Goal: Information Seeking & Learning: Learn about a topic

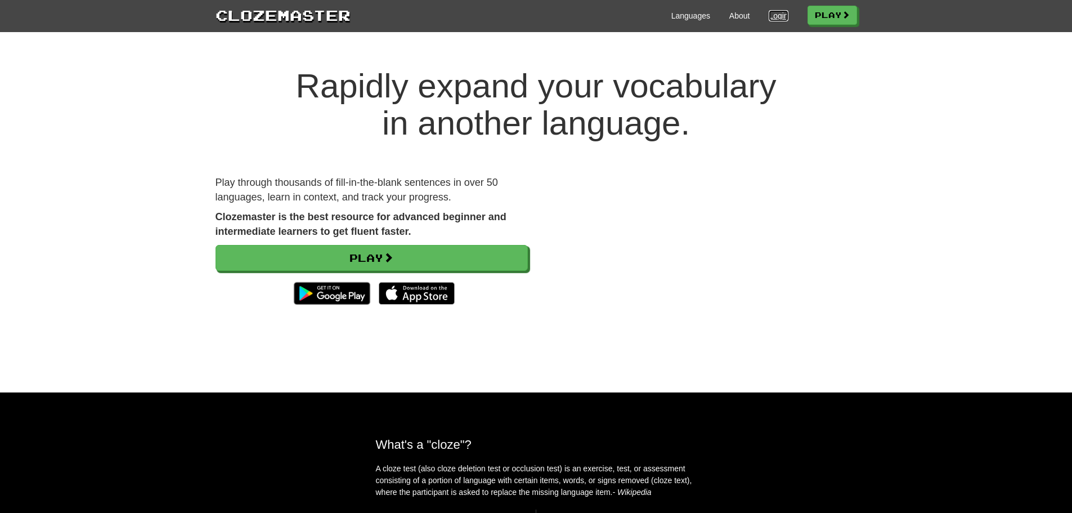
click at [769, 15] on link "Login" at bounding box center [778, 15] width 19 height 11
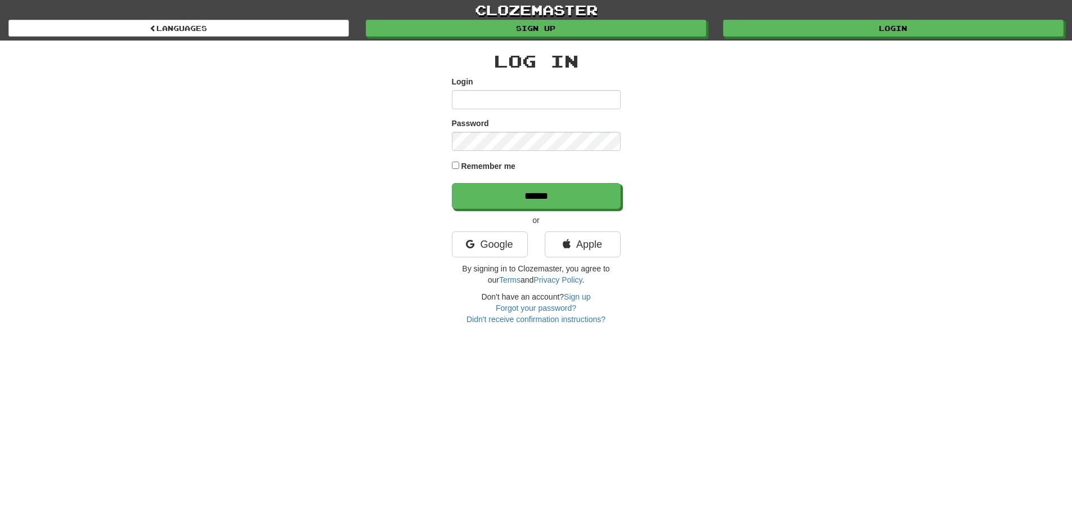
click at [566, 100] on input "Login" at bounding box center [536, 99] width 169 height 19
type input "***"
click at [452, 183] on input "******" at bounding box center [536, 196] width 169 height 26
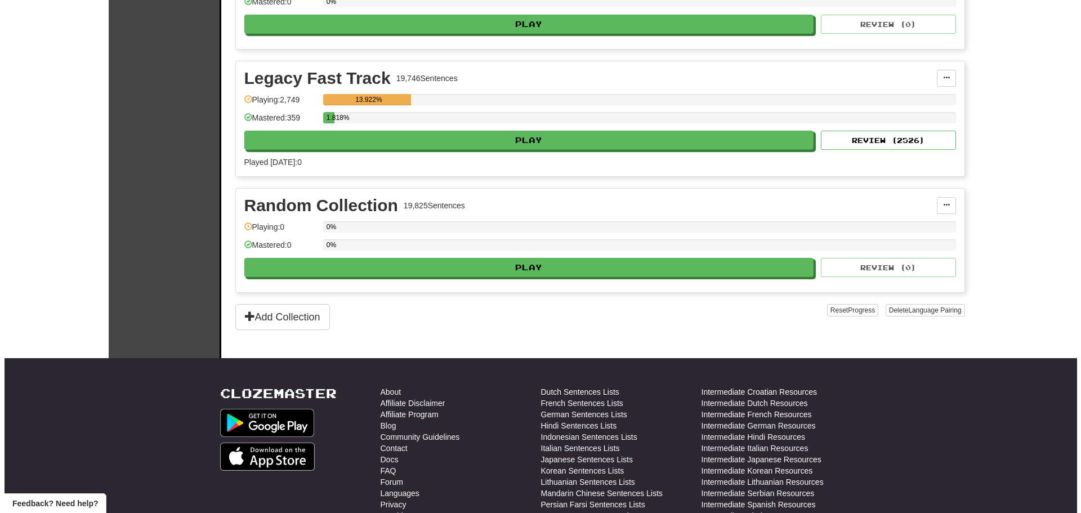
scroll to position [2640, 0]
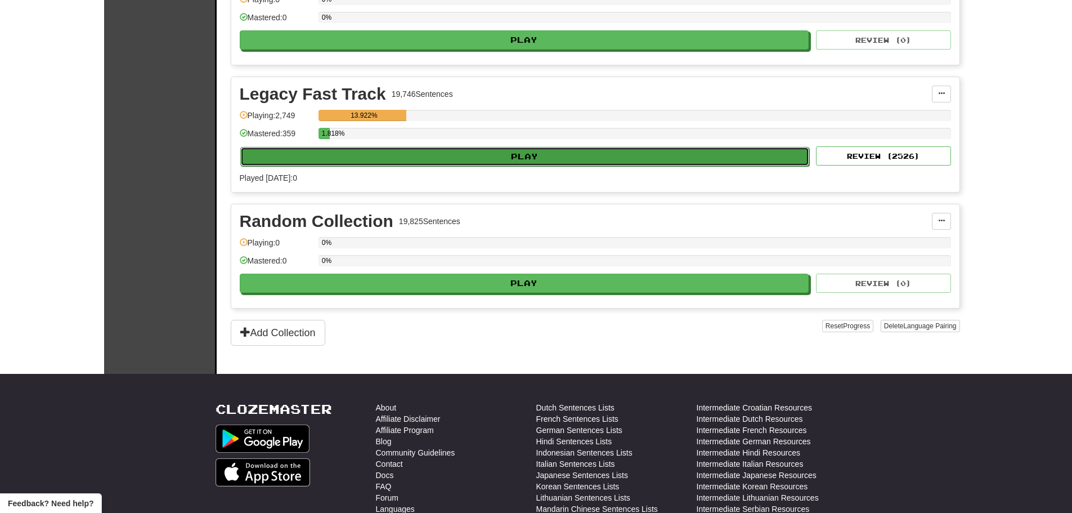
click at [522, 151] on button "Play" at bounding box center [525, 156] width 570 height 19
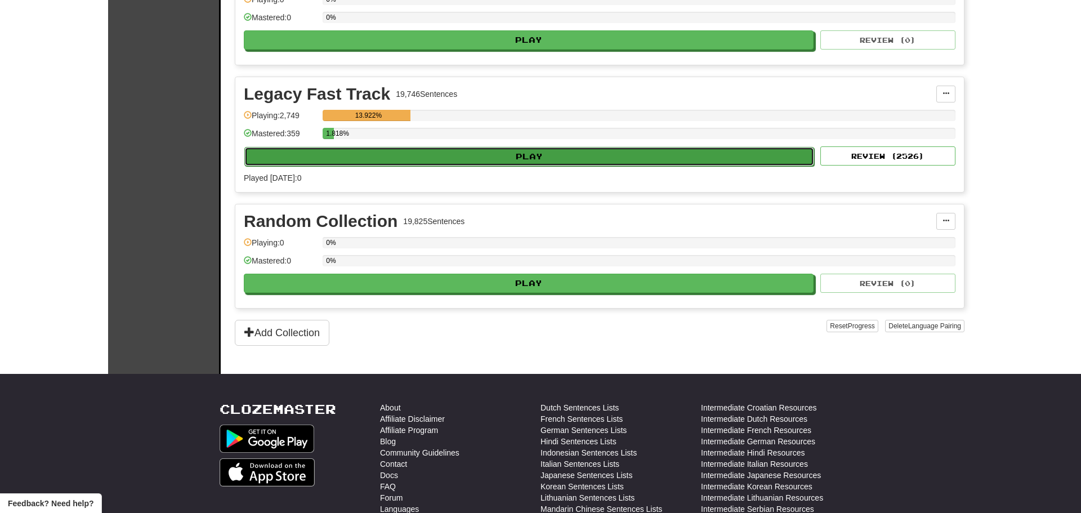
select select "**"
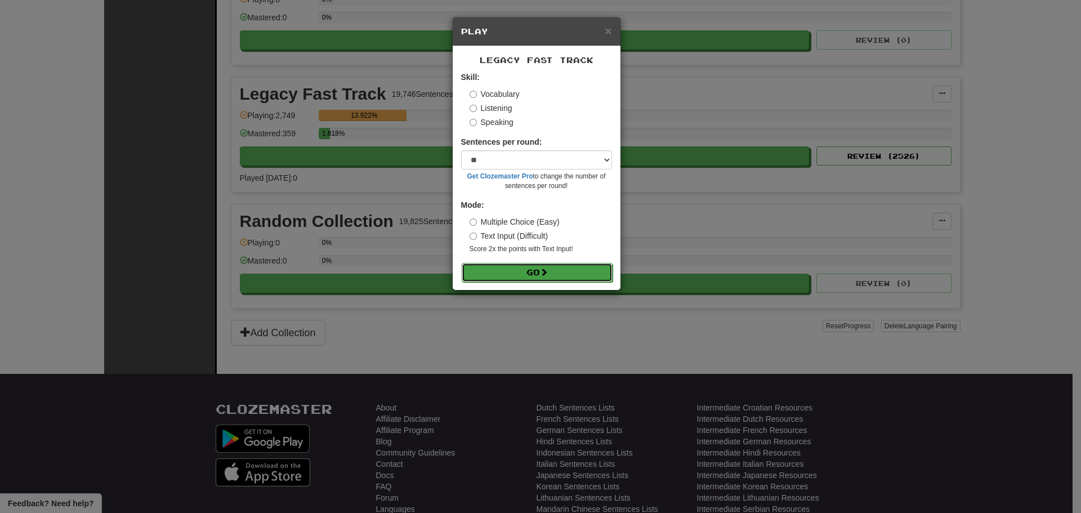
click at [534, 276] on button "Go" at bounding box center [537, 272] width 151 height 19
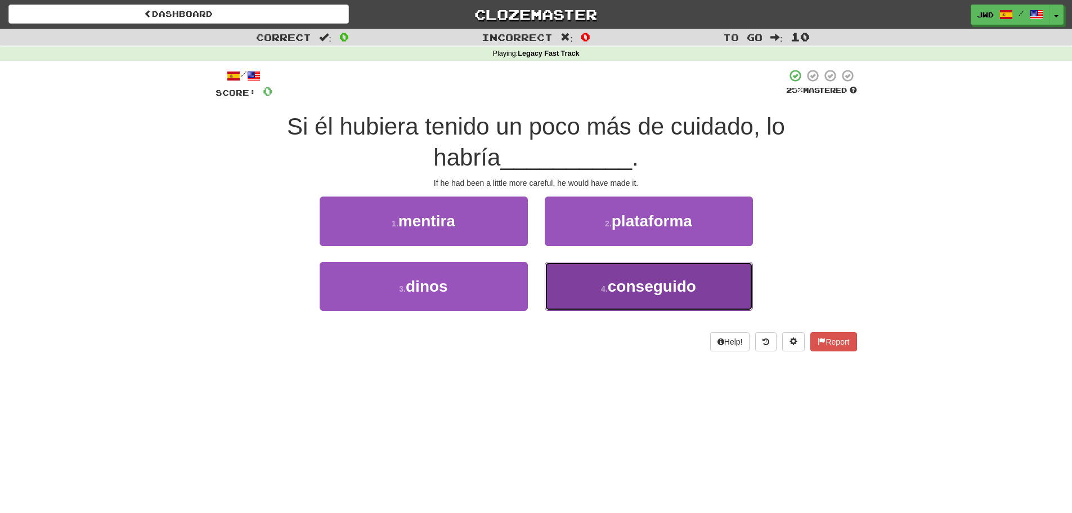
click at [678, 297] on button "4 . conseguido" at bounding box center [649, 286] width 208 height 49
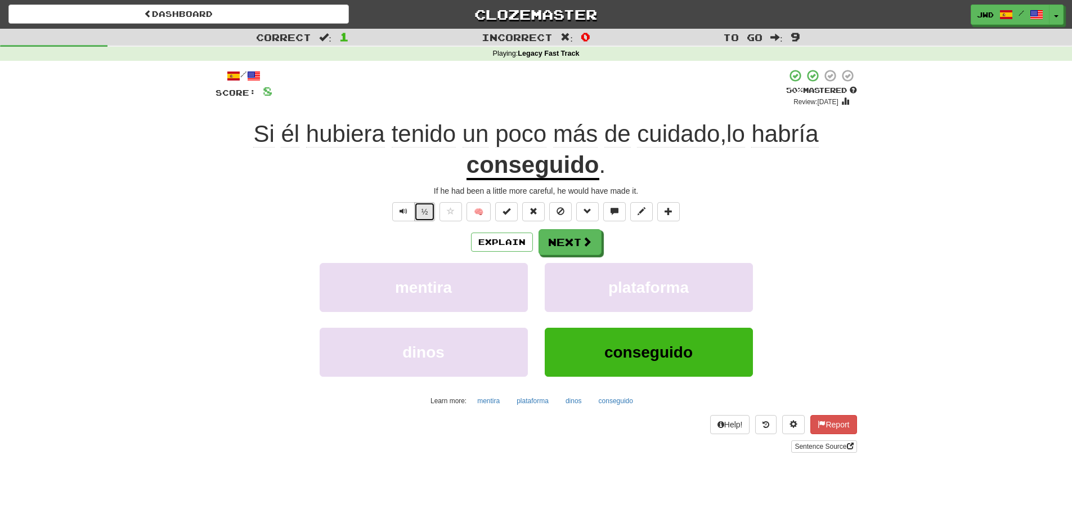
click at [423, 215] on button "½" at bounding box center [424, 211] width 21 height 19
click at [556, 241] on button "Next" at bounding box center [570, 243] width 63 height 26
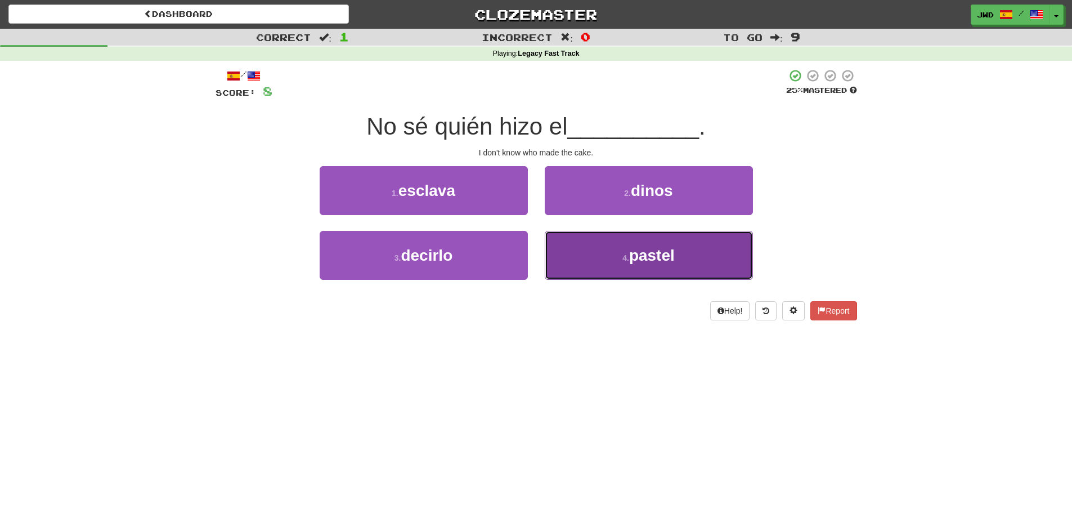
click at [663, 261] on span "pastel" at bounding box center [652, 255] width 46 height 17
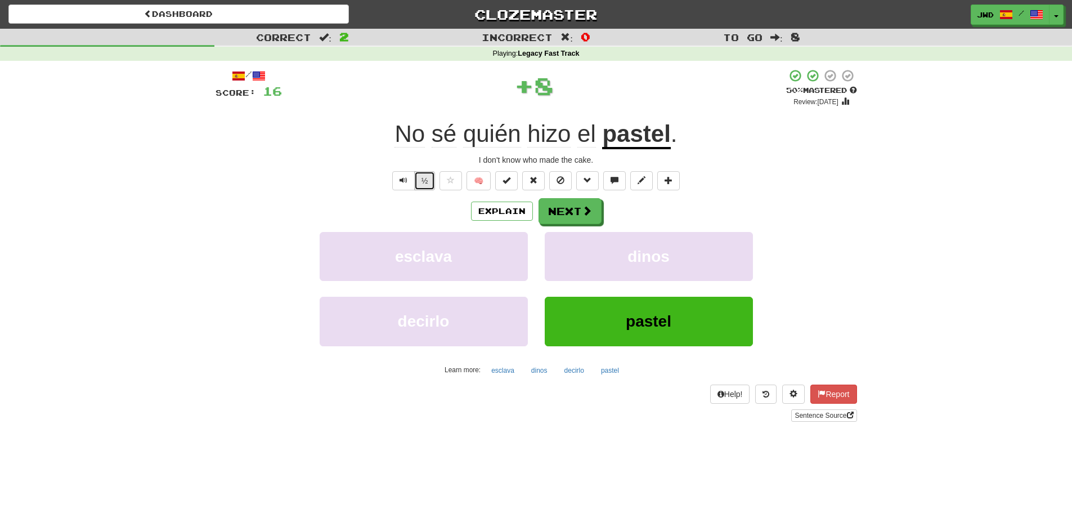
click at [423, 185] on button "½" at bounding box center [424, 180] width 21 height 19
click at [578, 213] on button "Next" at bounding box center [570, 212] width 63 height 26
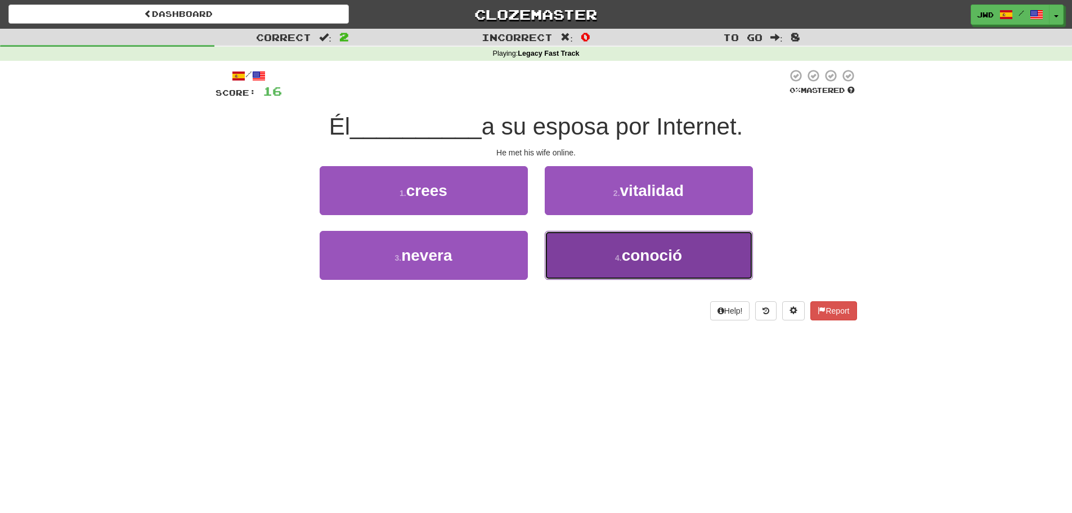
click at [659, 256] on span "conoció" at bounding box center [652, 255] width 60 height 17
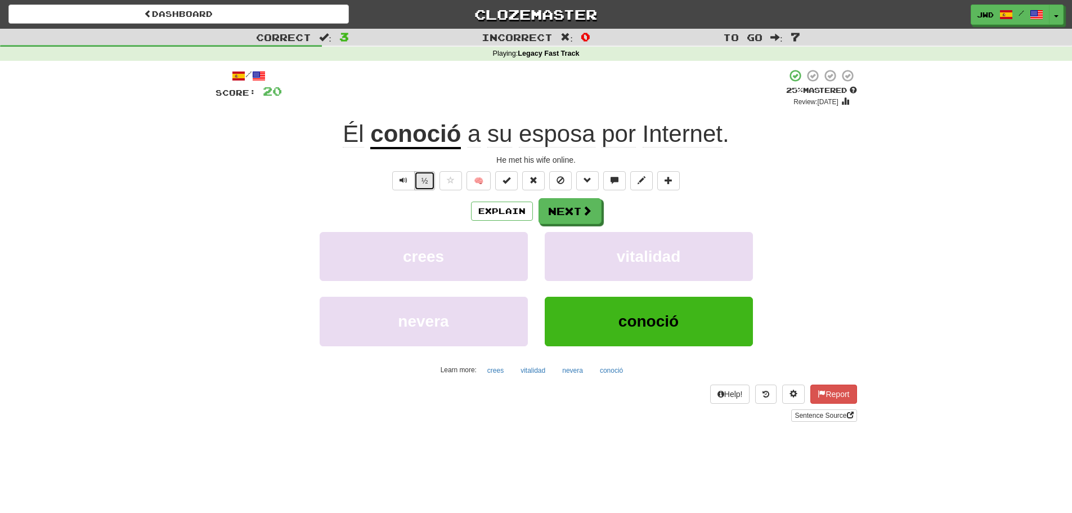
click at [424, 186] on button "½" at bounding box center [424, 180] width 21 height 19
click at [574, 213] on button "Next" at bounding box center [570, 212] width 63 height 26
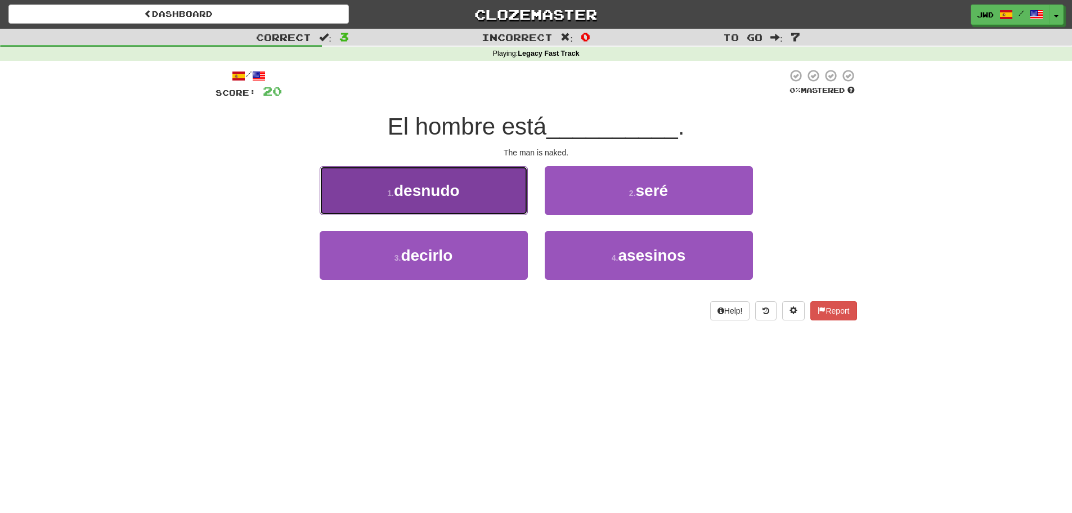
click at [455, 189] on span "desnudo" at bounding box center [427, 190] width 66 height 17
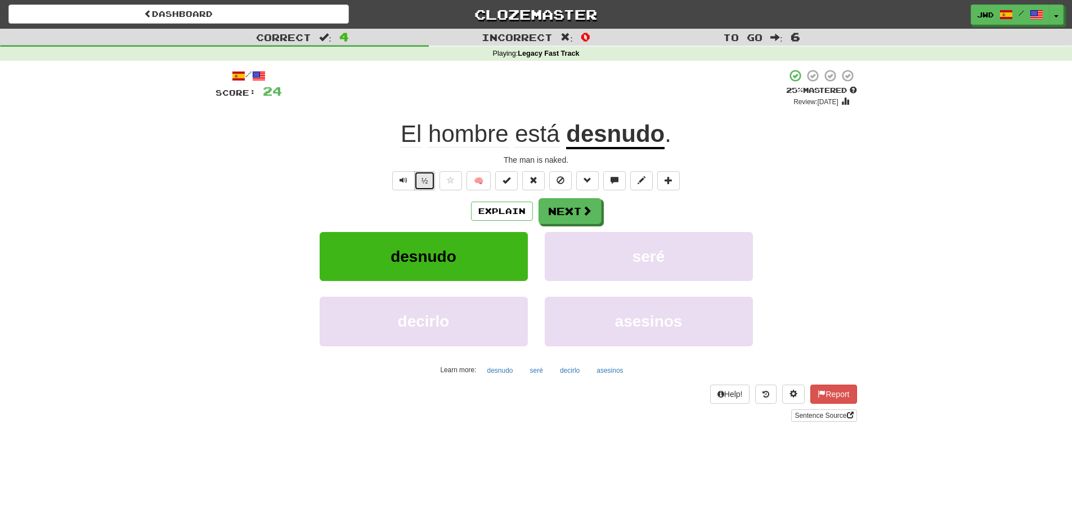
click at [424, 181] on button "½" at bounding box center [424, 180] width 21 height 19
click at [569, 213] on button "Next" at bounding box center [570, 212] width 63 height 26
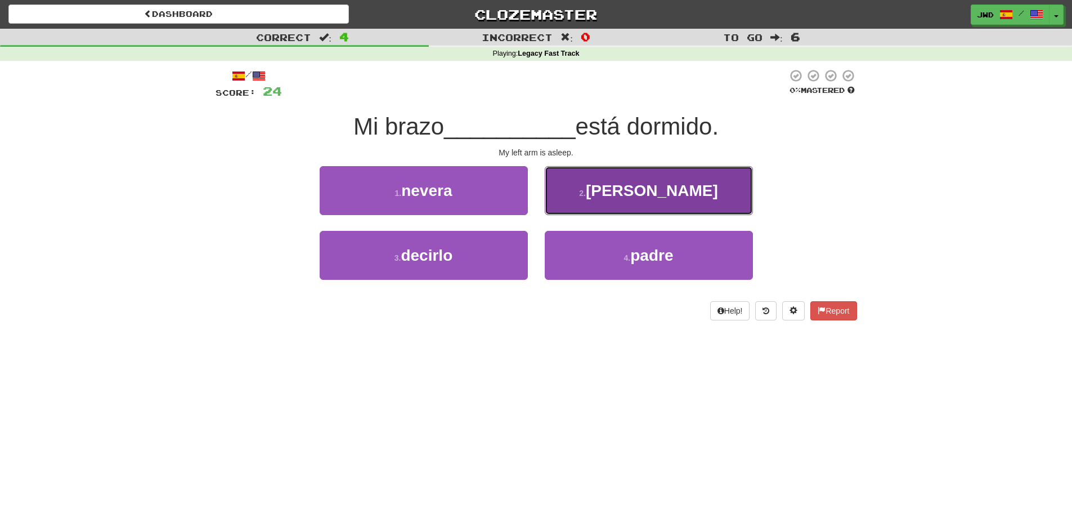
click at [677, 195] on span "izquierdo" at bounding box center [652, 190] width 132 height 17
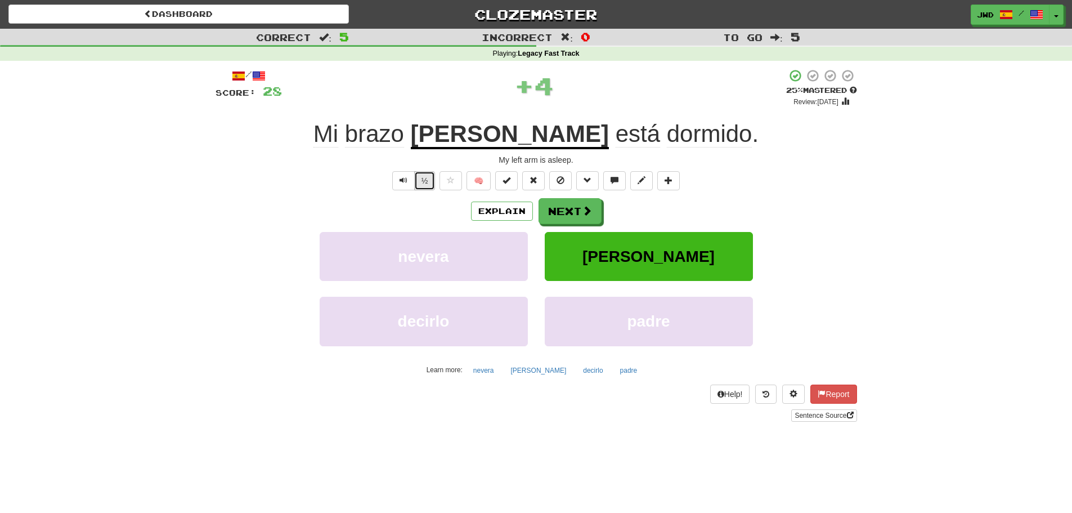
click at [428, 183] on button "½" at bounding box center [424, 180] width 21 height 19
click at [569, 207] on button "Next" at bounding box center [570, 212] width 63 height 26
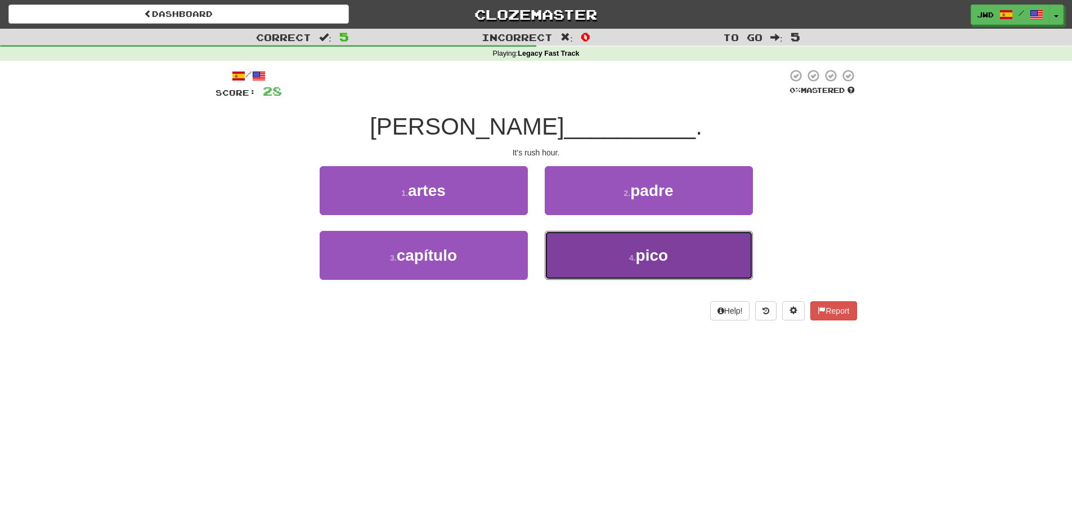
click at [660, 265] on button "4 . pico" at bounding box center [649, 255] width 208 height 49
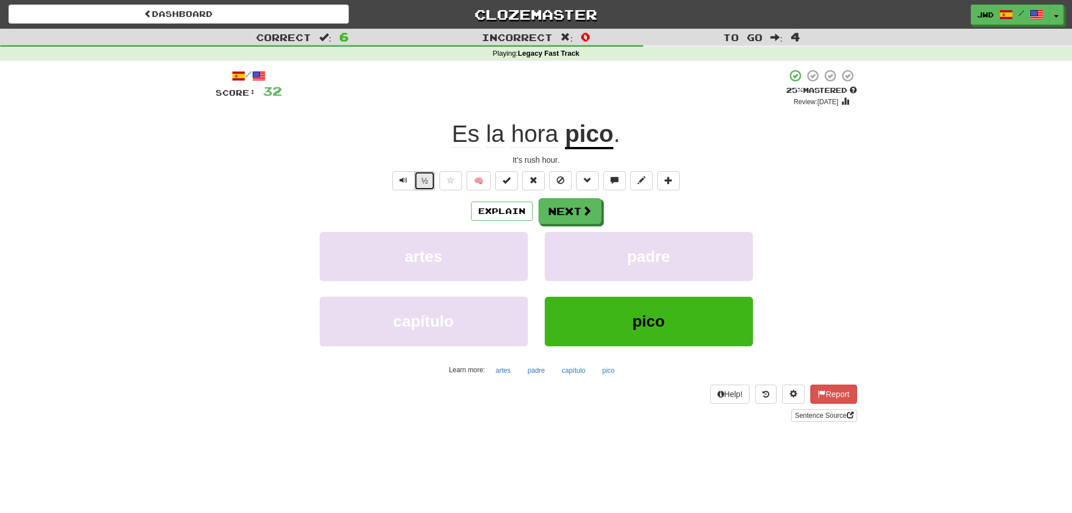
click at [424, 181] on button "½" at bounding box center [424, 180] width 21 height 19
click at [572, 207] on button "Next" at bounding box center [570, 212] width 63 height 26
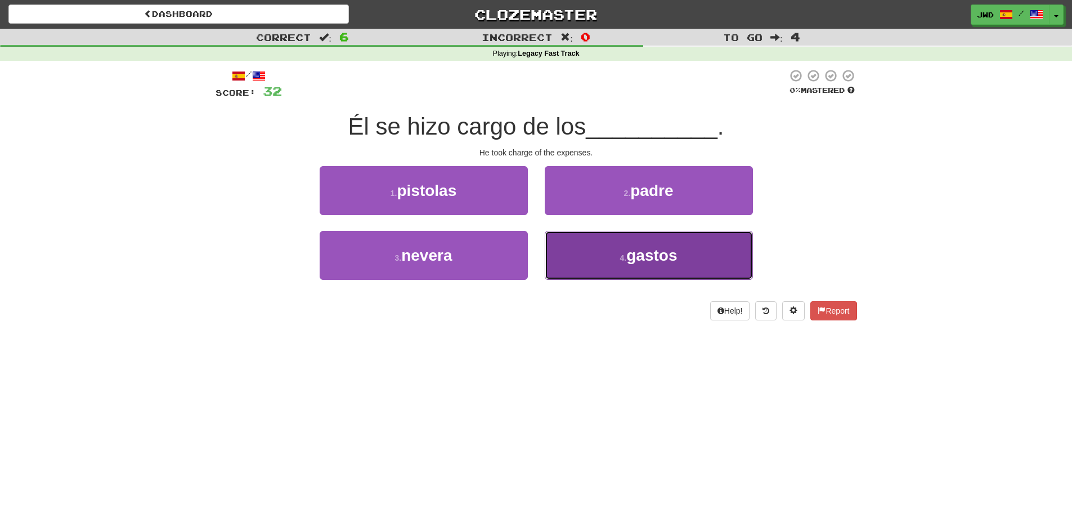
click at [663, 259] on span "gastos" at bounding box center [652, 255] width 51 height 17
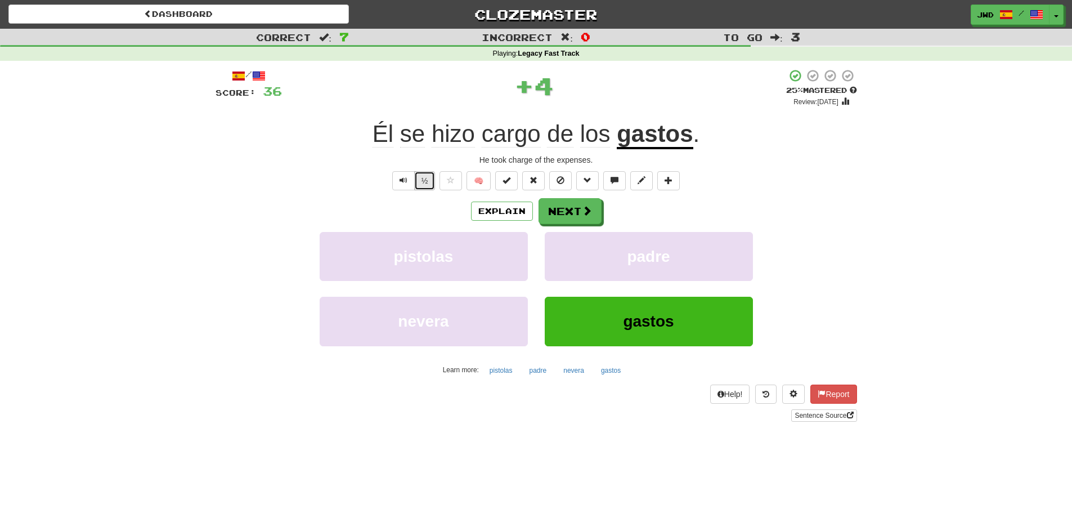
click at [423, 184] on button "½" at bounding box center [424, 180] width 21 height 19
click at [575, 214] on button "Next" at bounding box center [570, 212] width 63 height 26
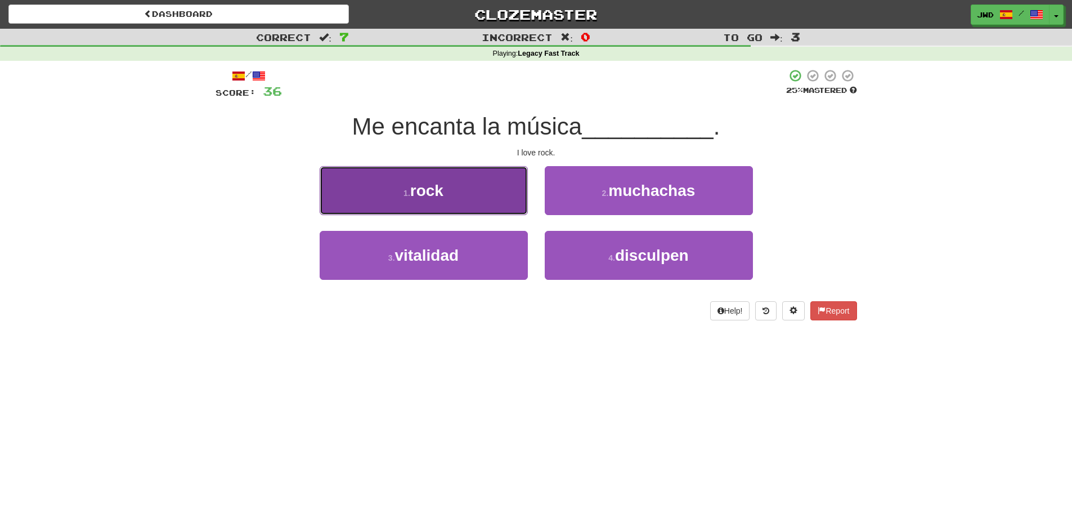
click at [422, 201] on button "1 . rock" at bounding box center [424, 190] width 208 height 49
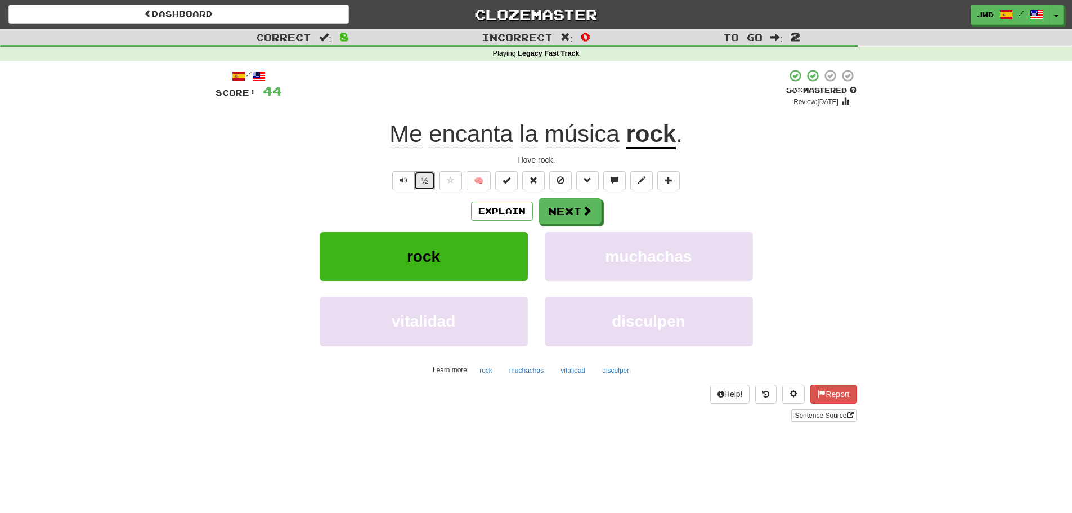
click at [424, 183] on button "½" at bounding box center [424, 180] width 21 height 19
click at [579, 213] on button "Next" at bounding box center [570, 212] width 63 height 26
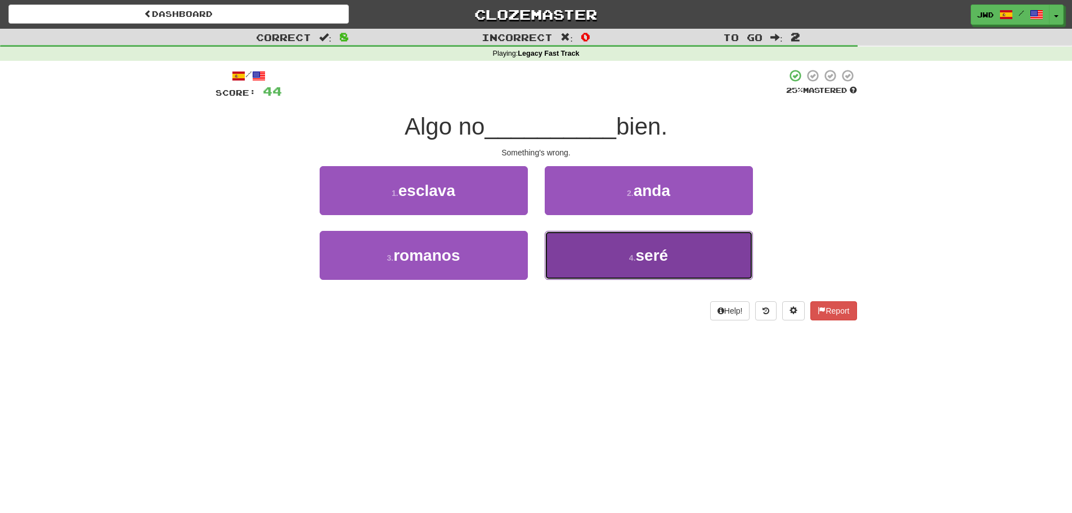
click at [660, 251] on span "seré" at bounding box center [652, 255] width 33 height 17
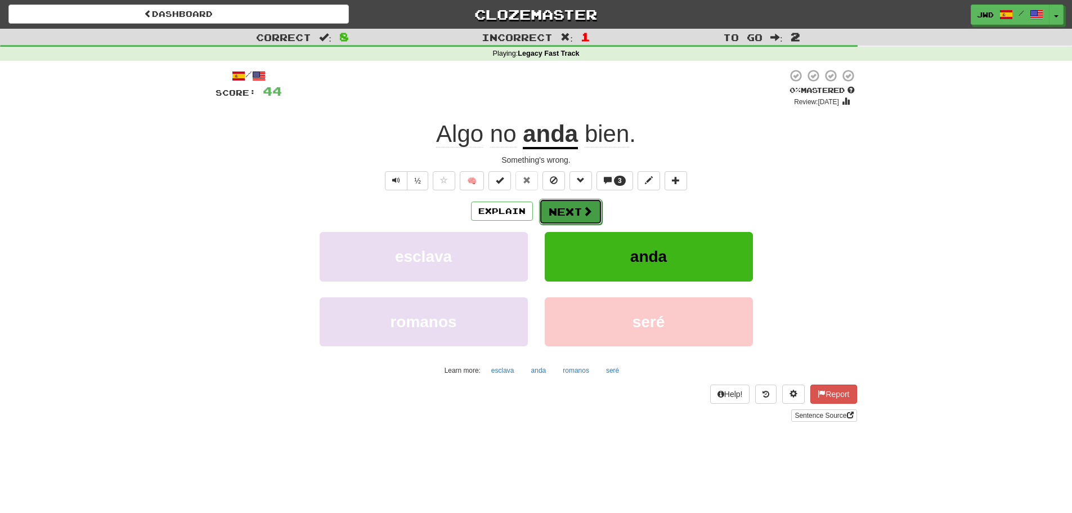
click at [578, 208] on button "Next" at bounding box center [570, 212] width 63 height 26
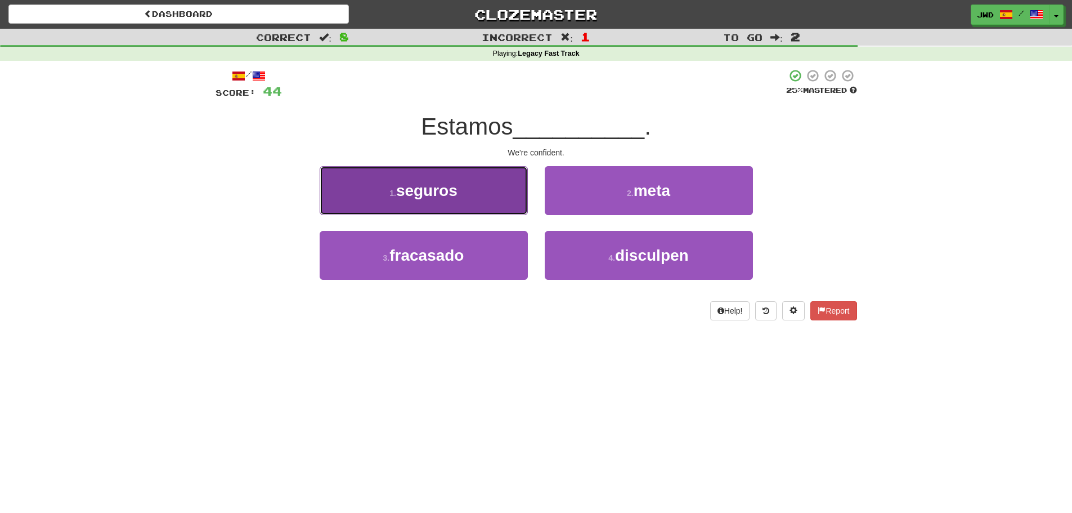
click at [406, 188] on span "seguros" at bounding box center [426, 190] width 61 height 17
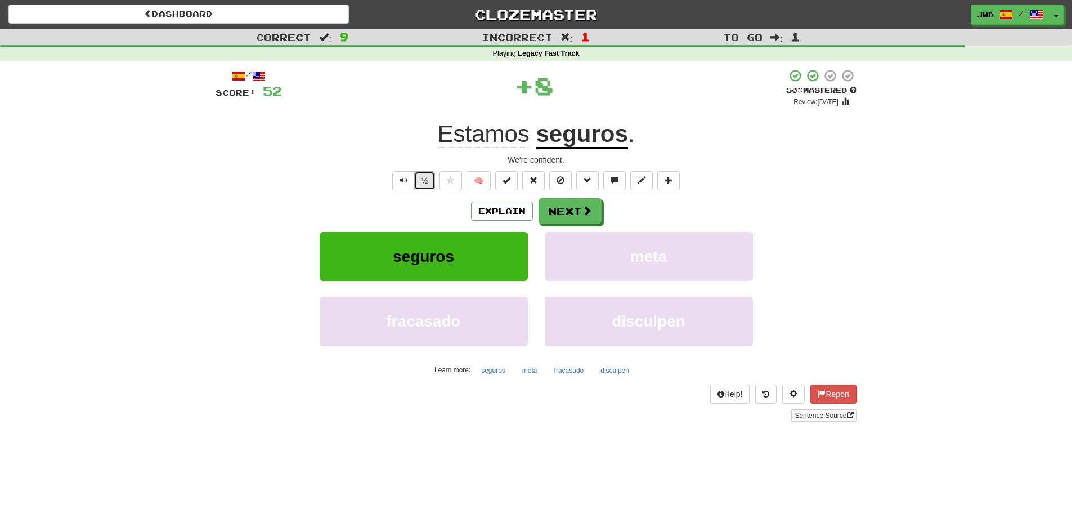
click at [422, 177] on button "½" at bounding box center [424, 180] width 21 height 19
click at [567, 212] on button "Next" at bounding box center [570, 212] width 63 height 26
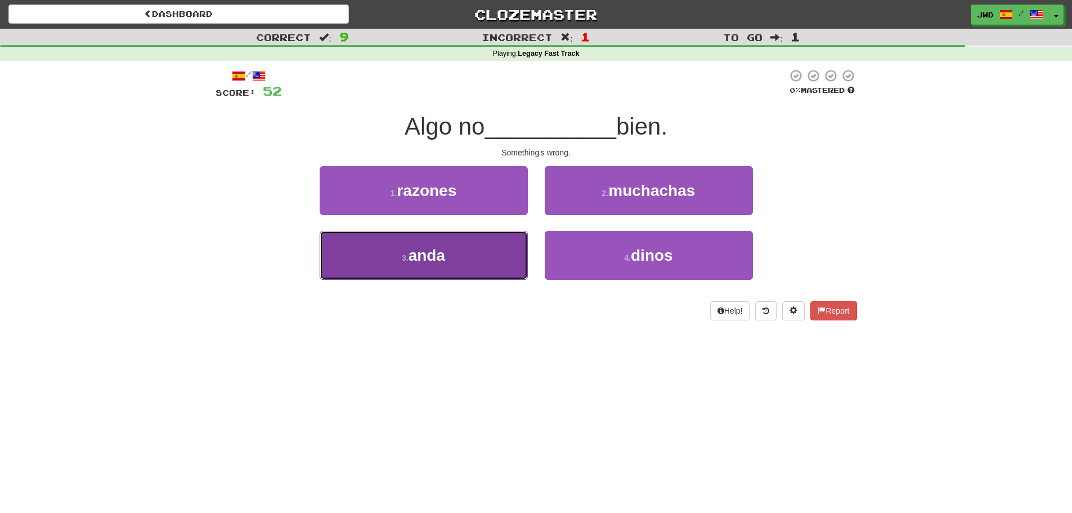
click at [434, 264] on button "3 . anda" at bounding box center [424, 255] width 208 height 49
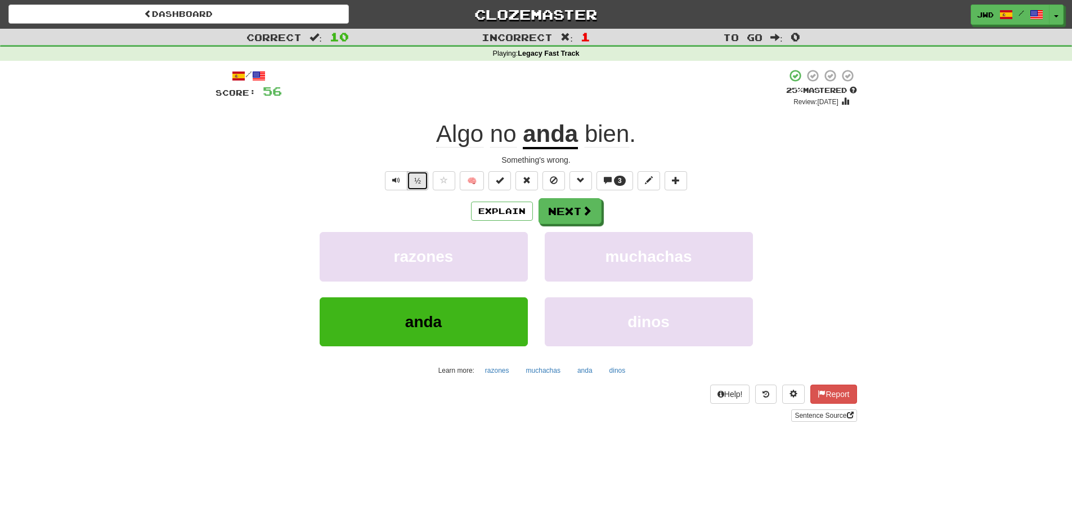
click at [420, 188] on button "½" at bounding box center [417, 180] width 21 height 19
click at [572, 209] on button "Next" at bounding box center [570, 212] width 63 height 26
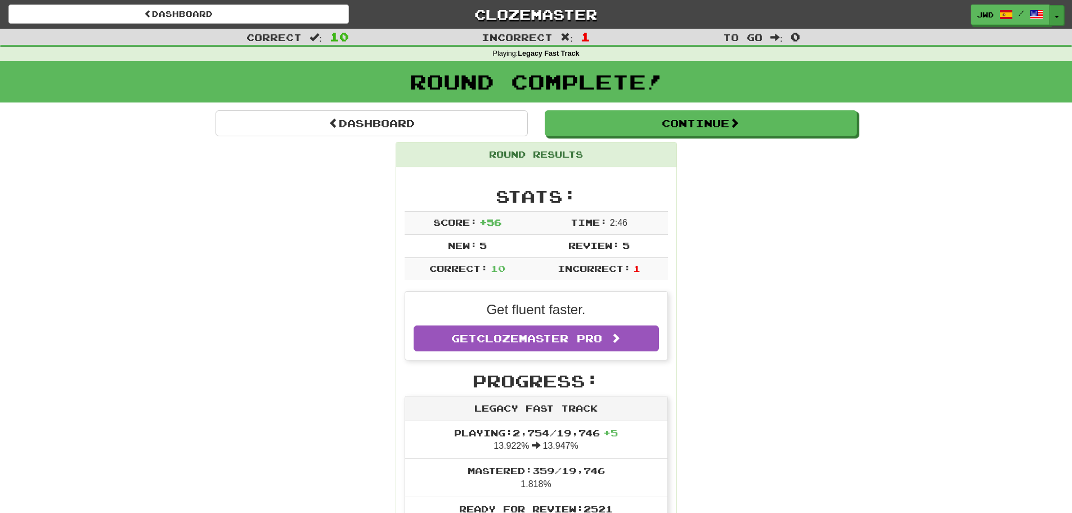
click at [1057, 19] on button "Toggle Dropdown" at bounding box center [1057, 15] width 15 height 20
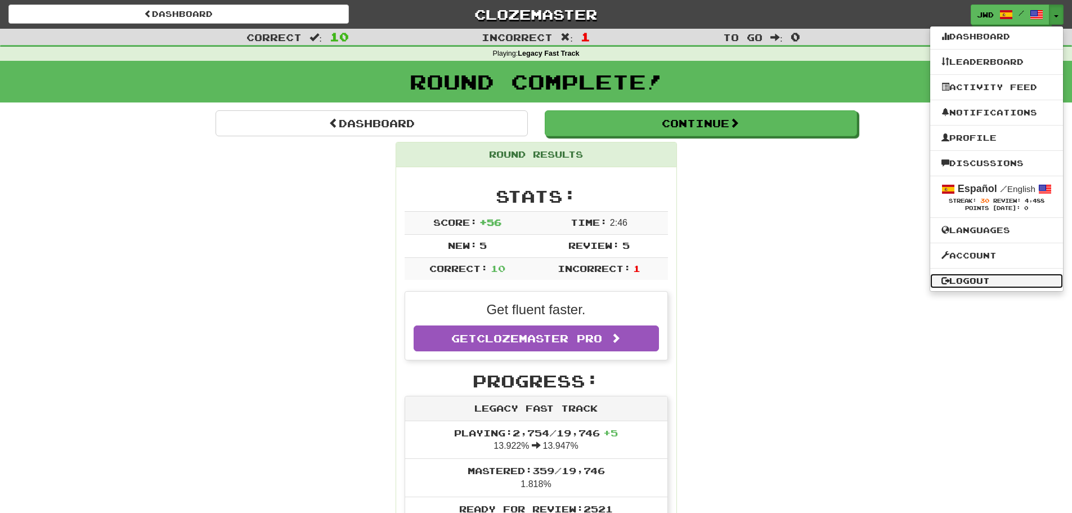
click at [990, 283] on link "Logout" at bounding box center [996, 281] width 133 height 15
